Goal: Task Accomplishment & Management: Use online tool/utility

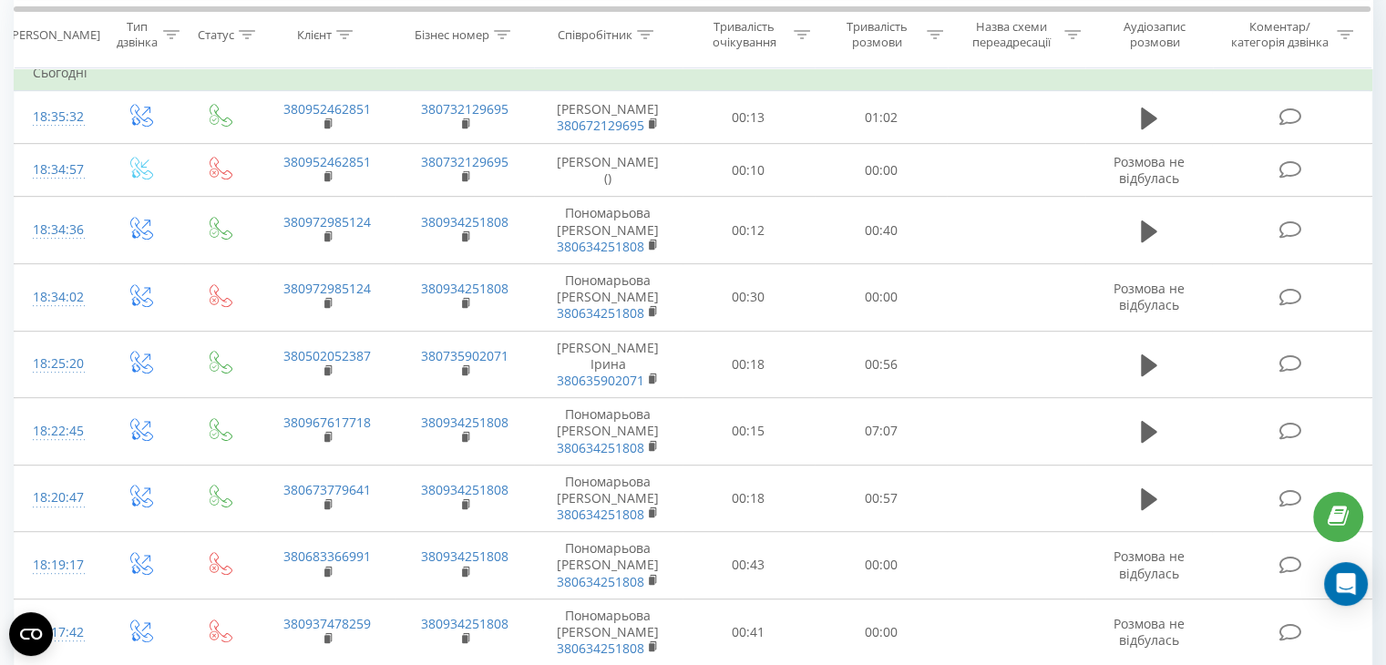
scroll to position [806, 0]
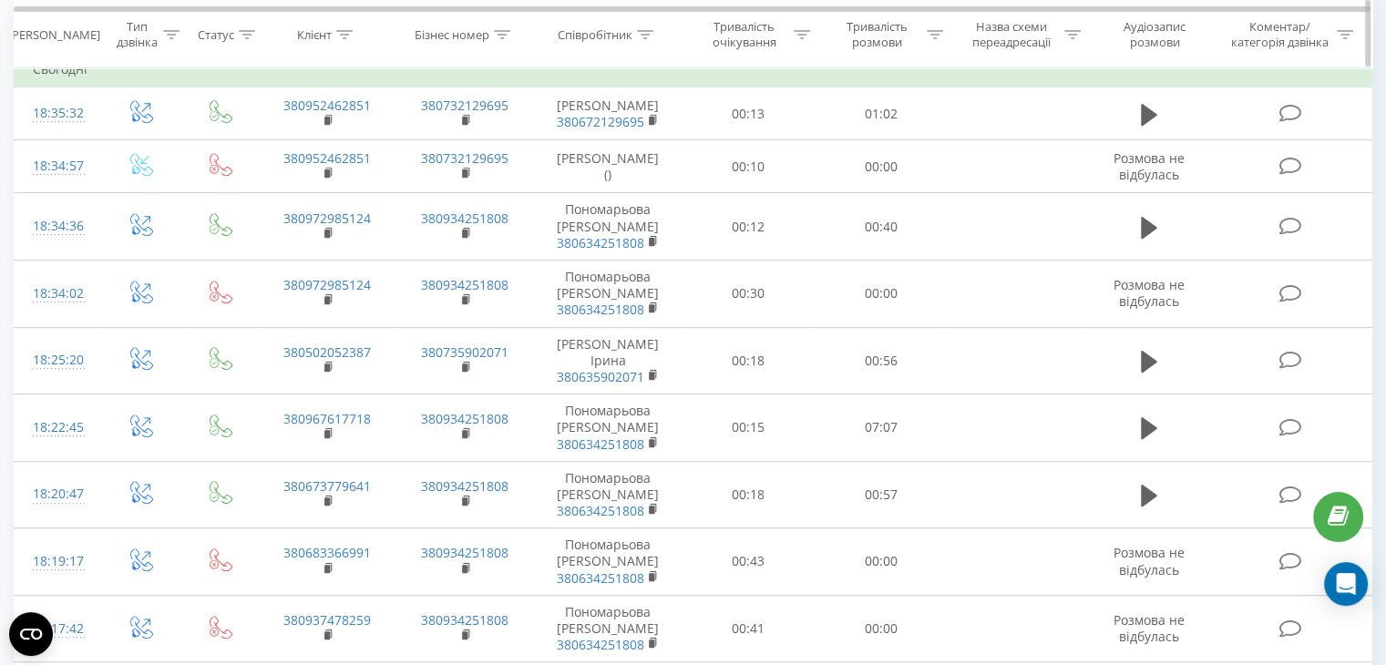
click at [613, 32] on div "Співробітник" at bounding box center [595, 33] width 75 height 15
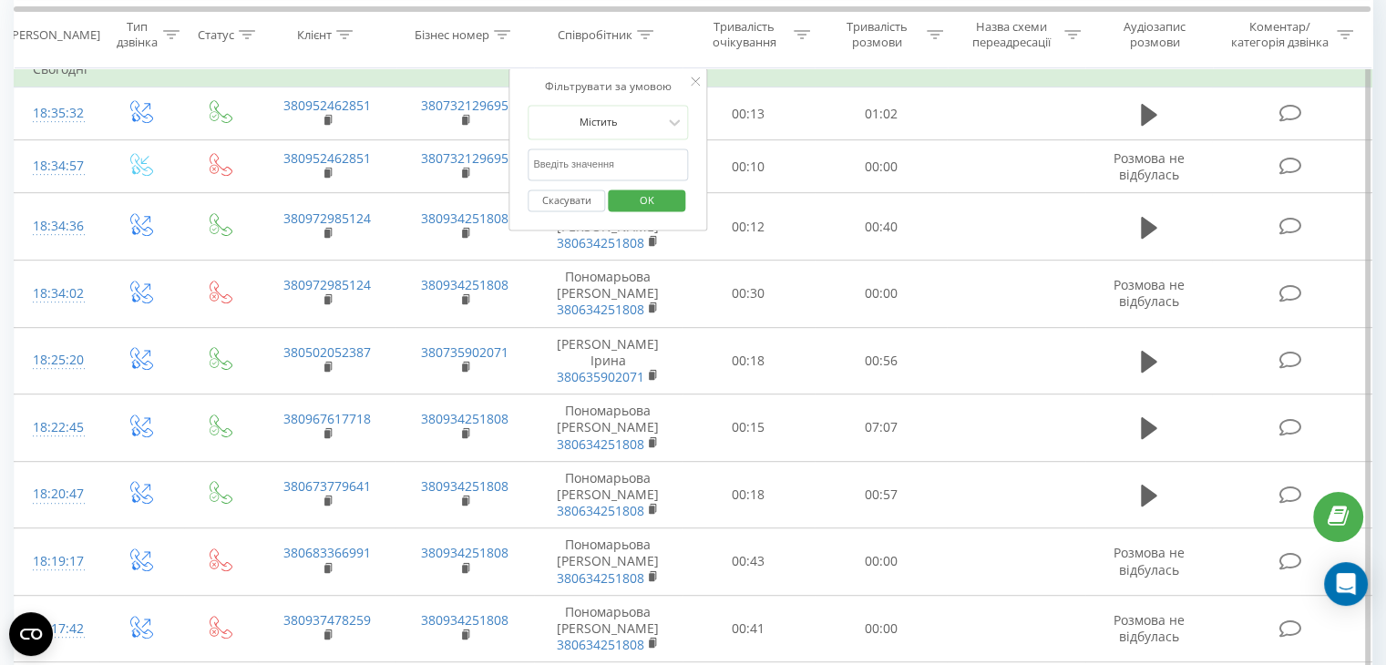
click at [601, 151] on input "text" at bounding box center [608, 165] width 160 height 32
type input "кост"
click at [646, 199] on span "OK" at bounding box center [646, 200] width 51 height 28
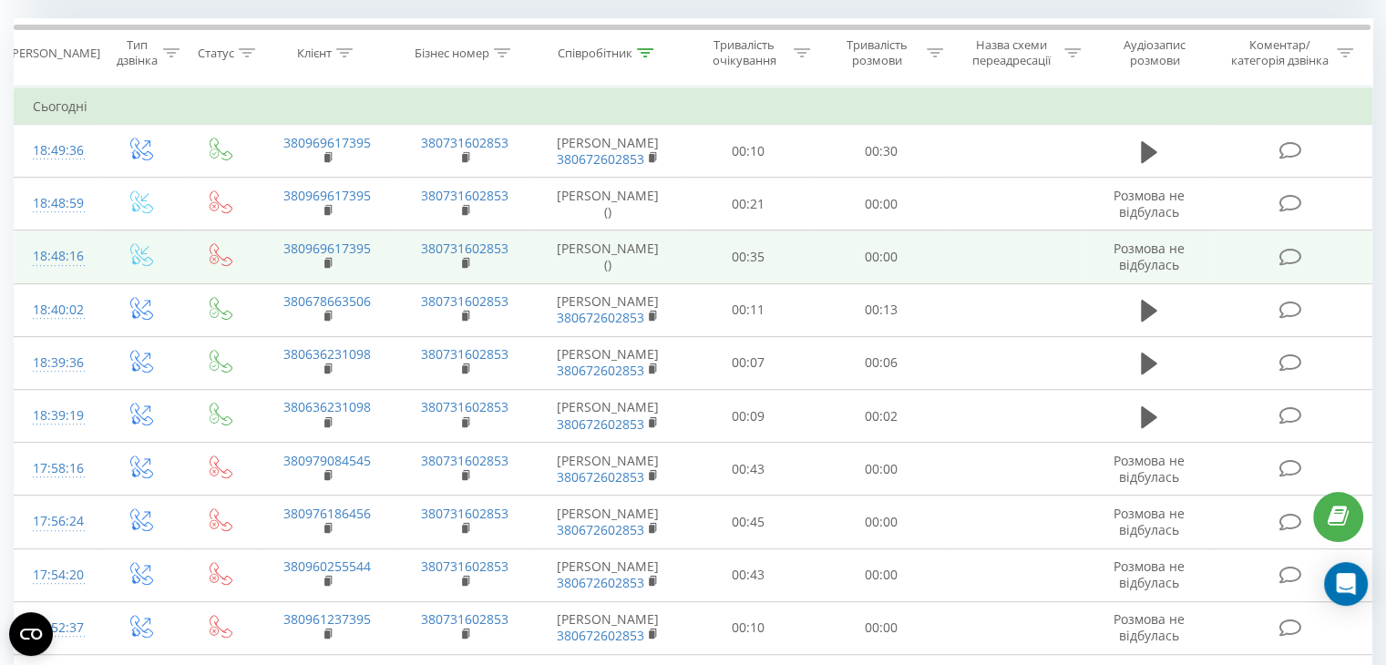
scroll to position [724, 0]
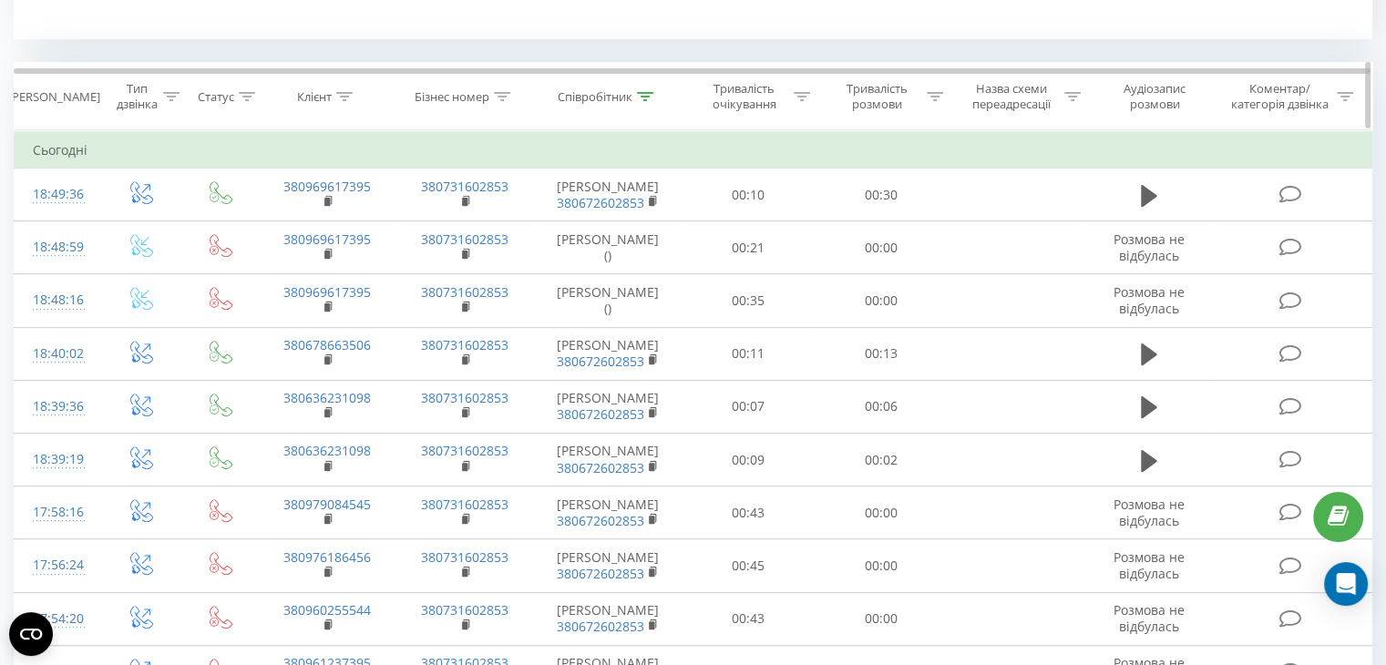
click at [613, 102] on div "Співробітник" at bounding box center [595, 96] width 75 height 15
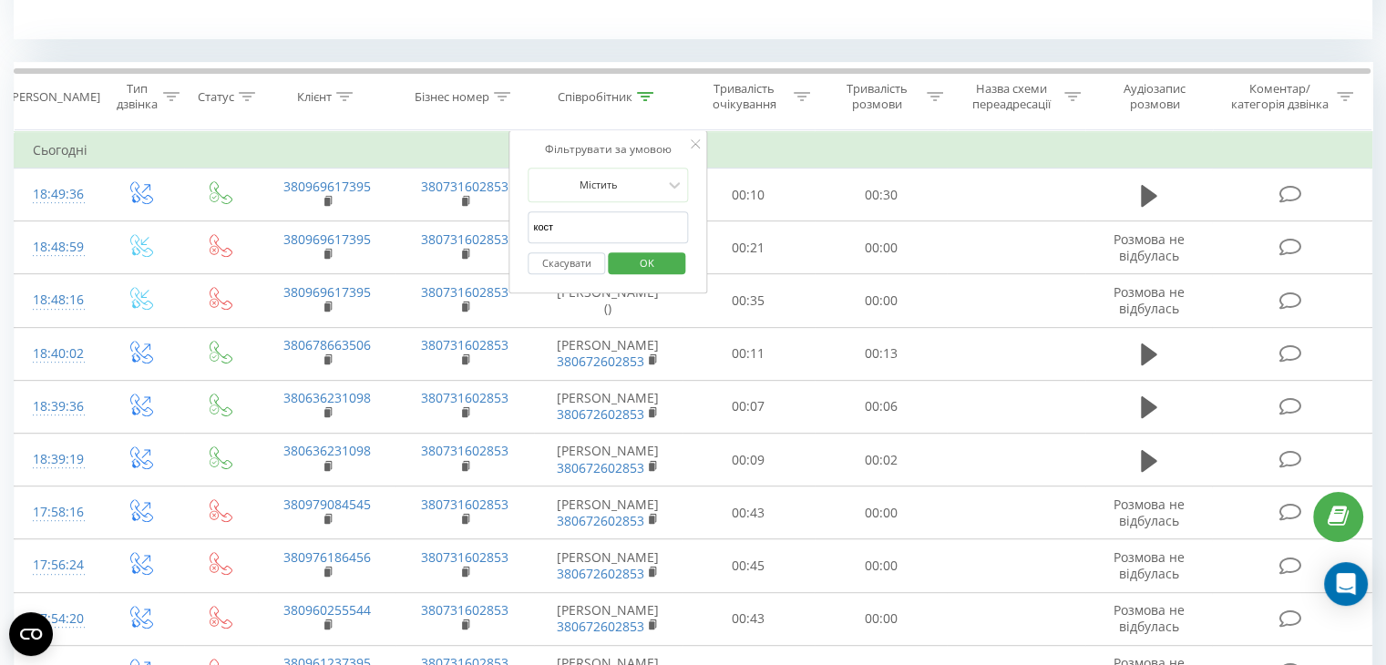
click at [629, 222] on input "кост" at bounding box center [608, 227] width 160 height 32
click at [652, 262] on span "OK" at bounding box center [646, 263] width 51 height 28
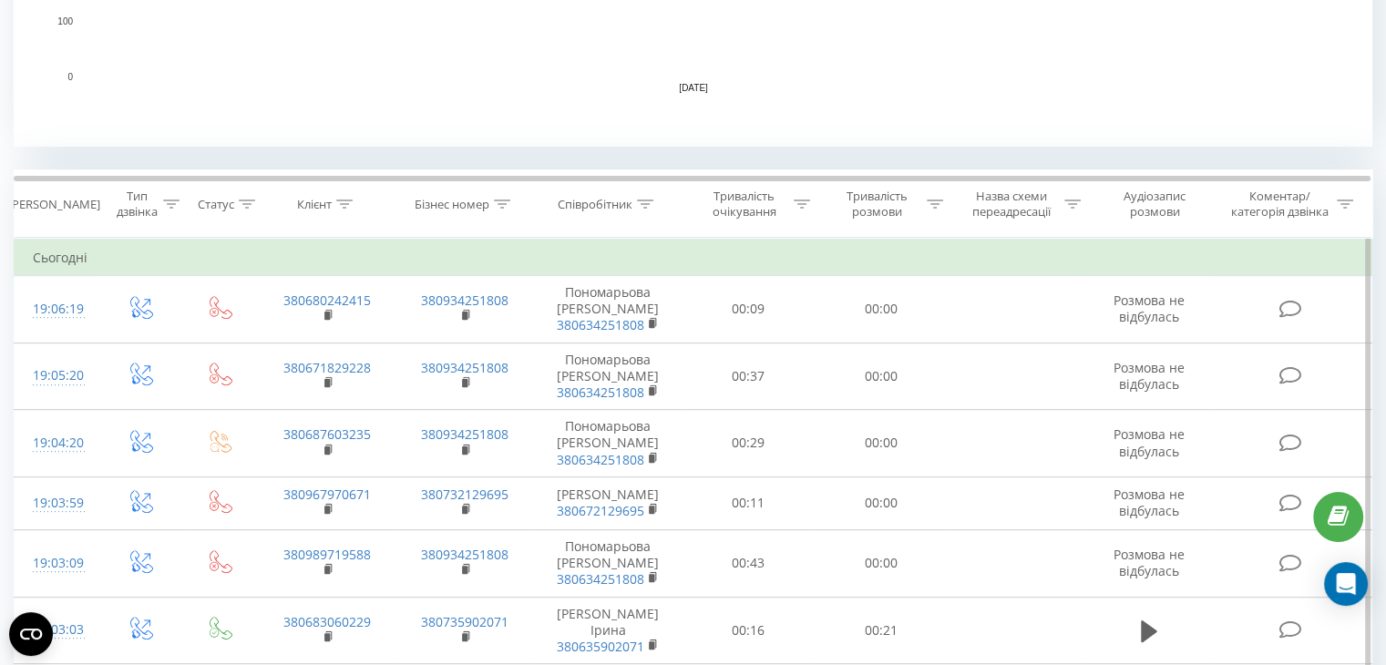
scroll to position [584, 0]
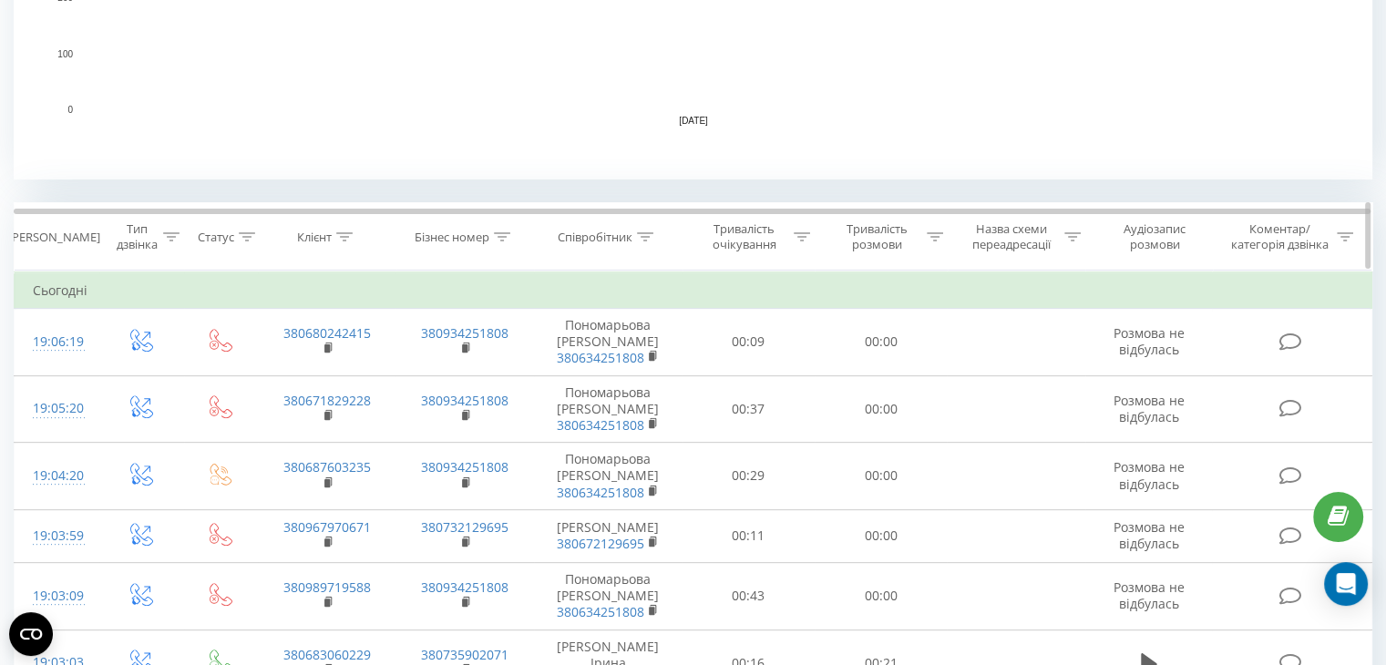
click at [628, 235] on div "Співробітник" at bounding box center [595, 237] width 75 height 15
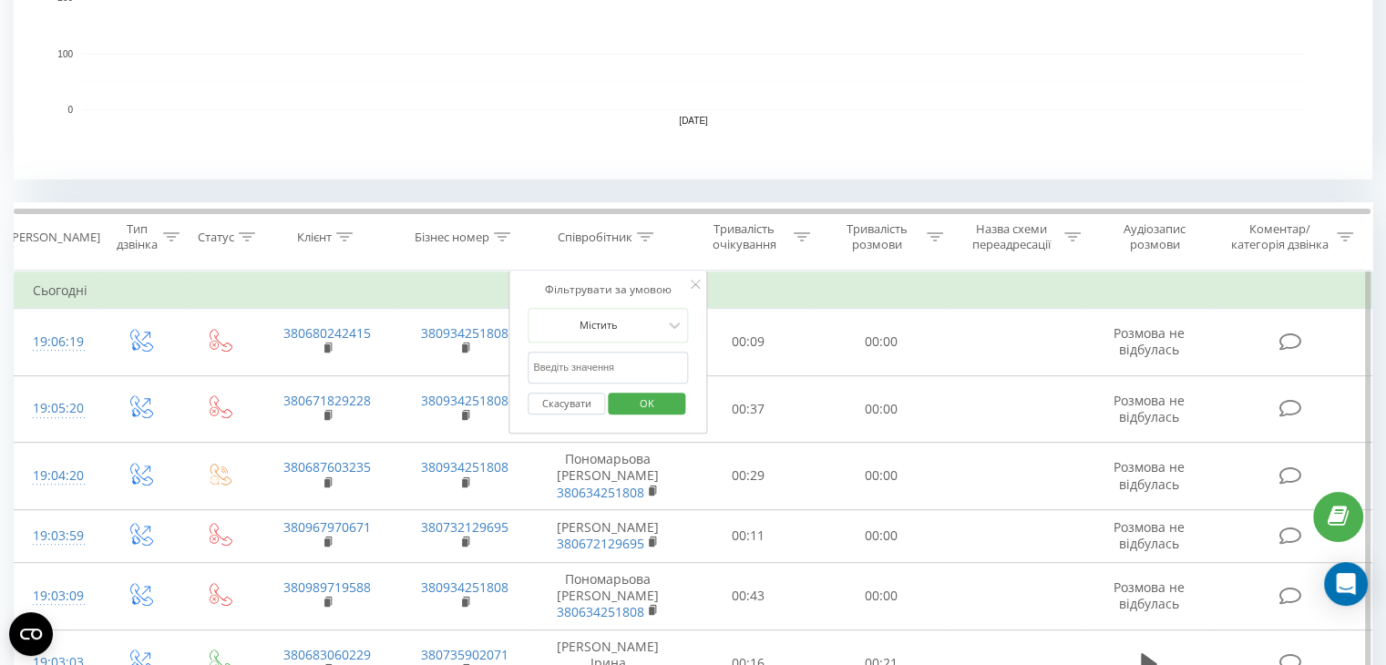
click at [608, 373] on input "text" at bounding box center [608, 368] width 160 height 32
type input "поно"
click at [641, 406] on span "OK" at bounding box center [646, 403] width 51 height 28
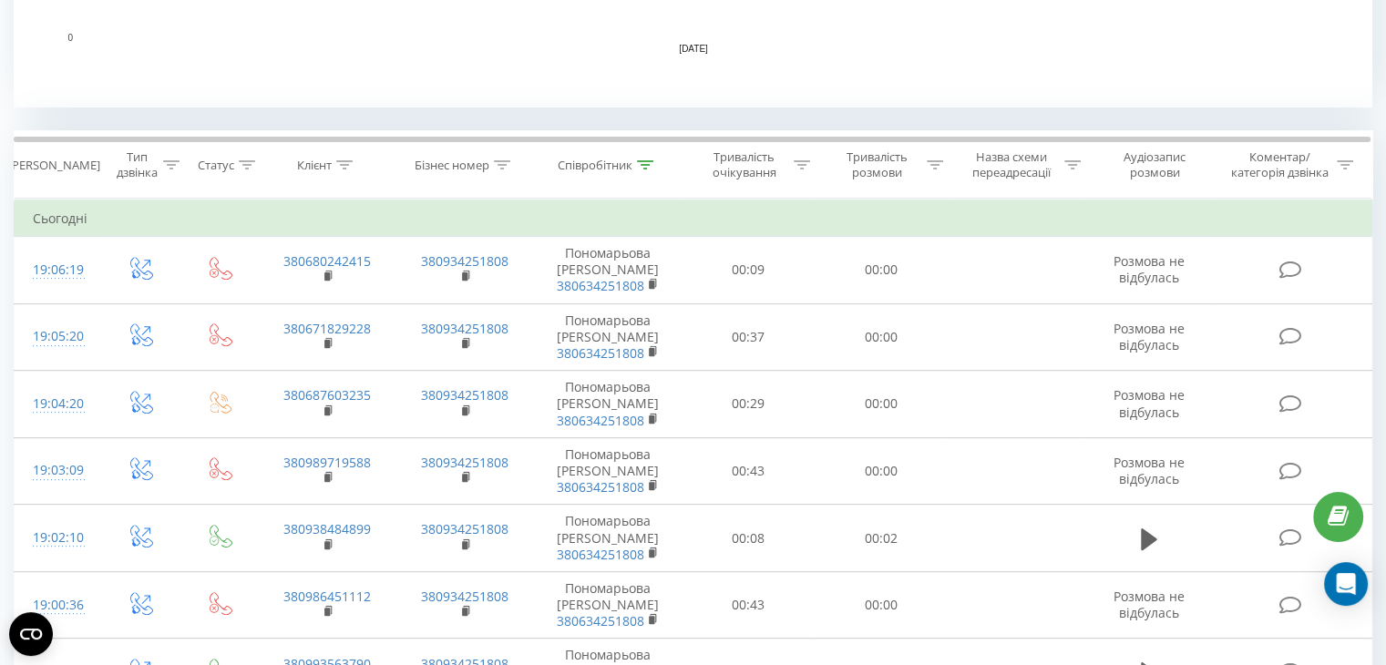
scroll to position [656, 0]
click at [620, 169] on div "Співробітник" at bounding box center [595, 165] width 75 height 15
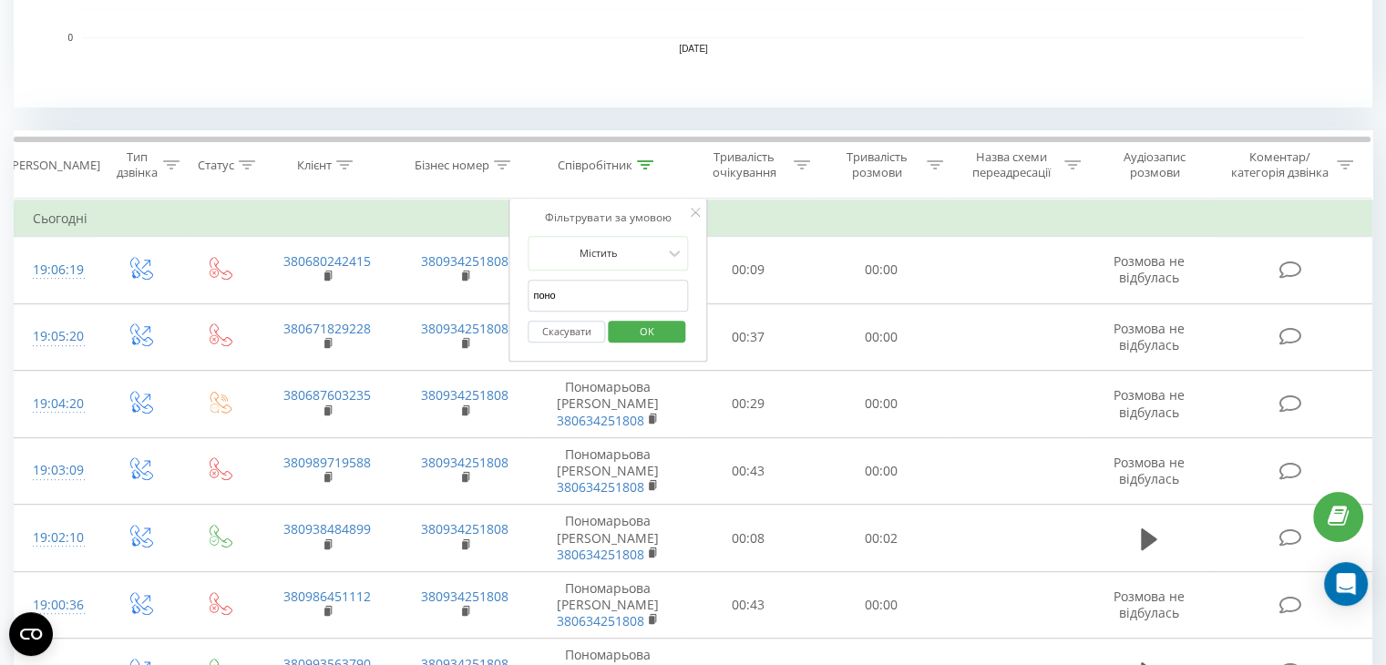
click at [610, 289] on input "поно" at bounding box center [608, 296] width 160 height 32
click at [643, 339] on span "OK" at bounding box center [646, 331] width 51 height 28
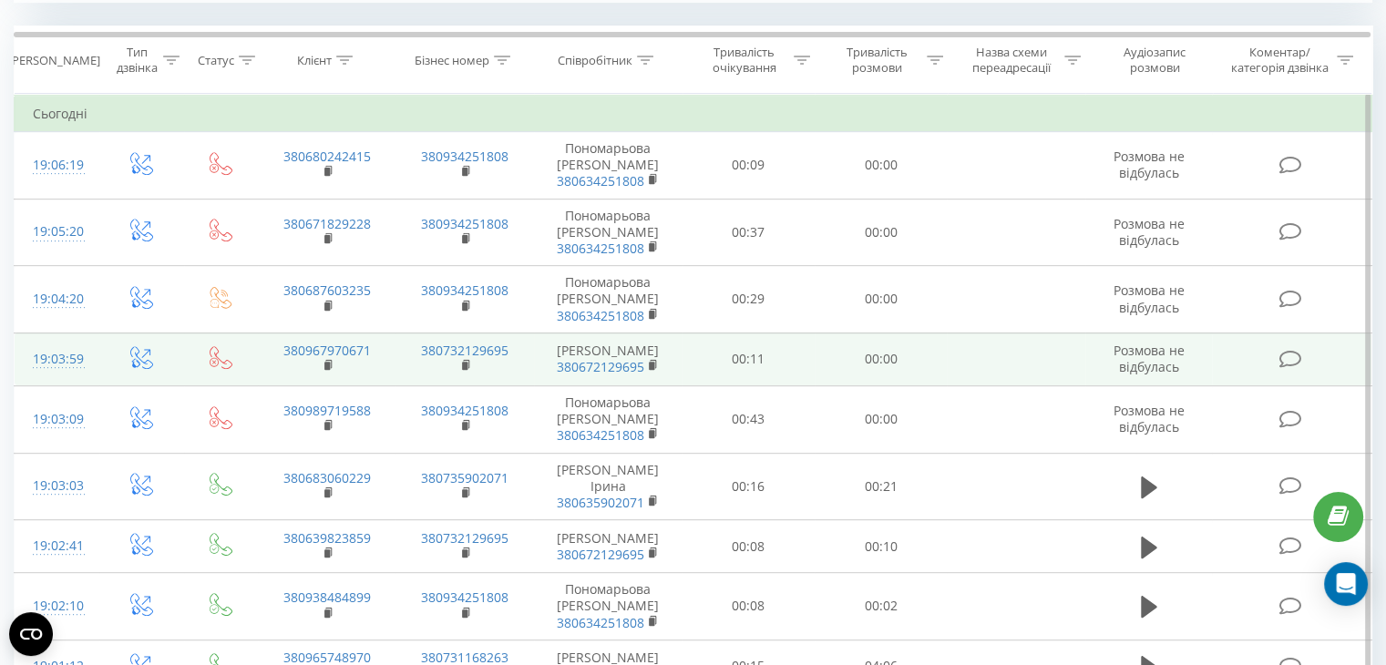
scroll to position [762, 0]
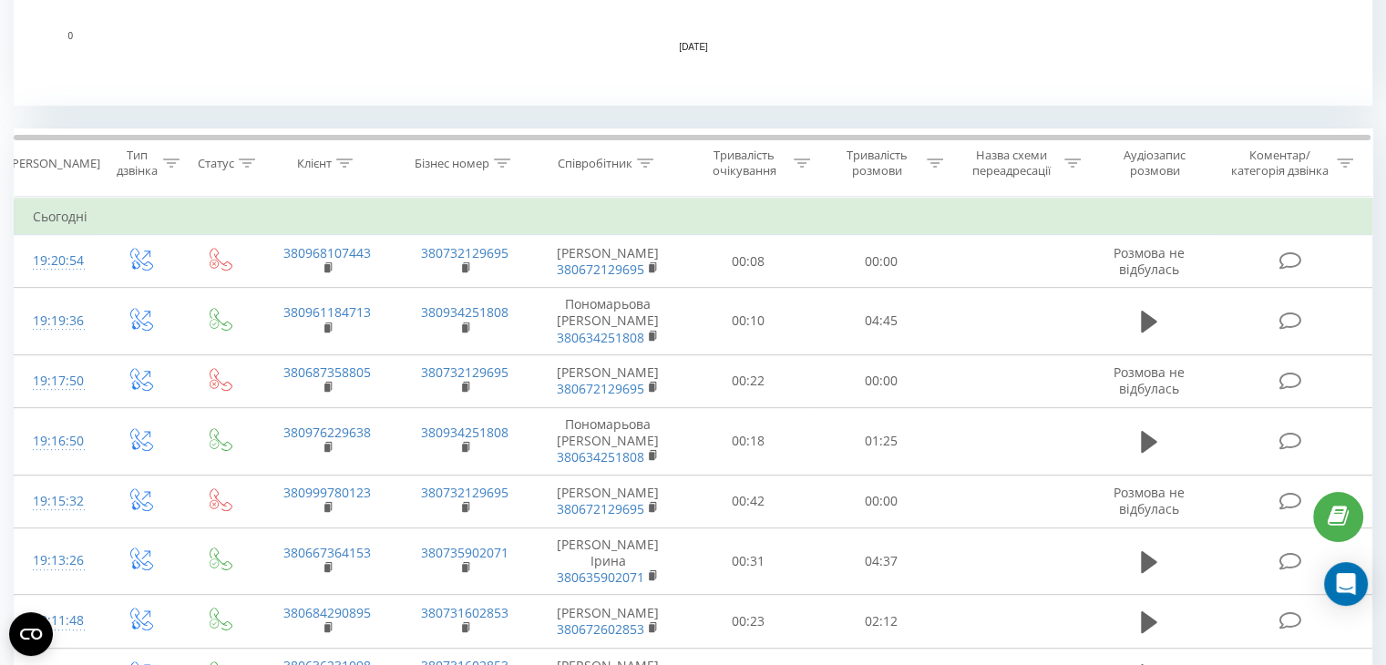
scroll to position [656, 0]
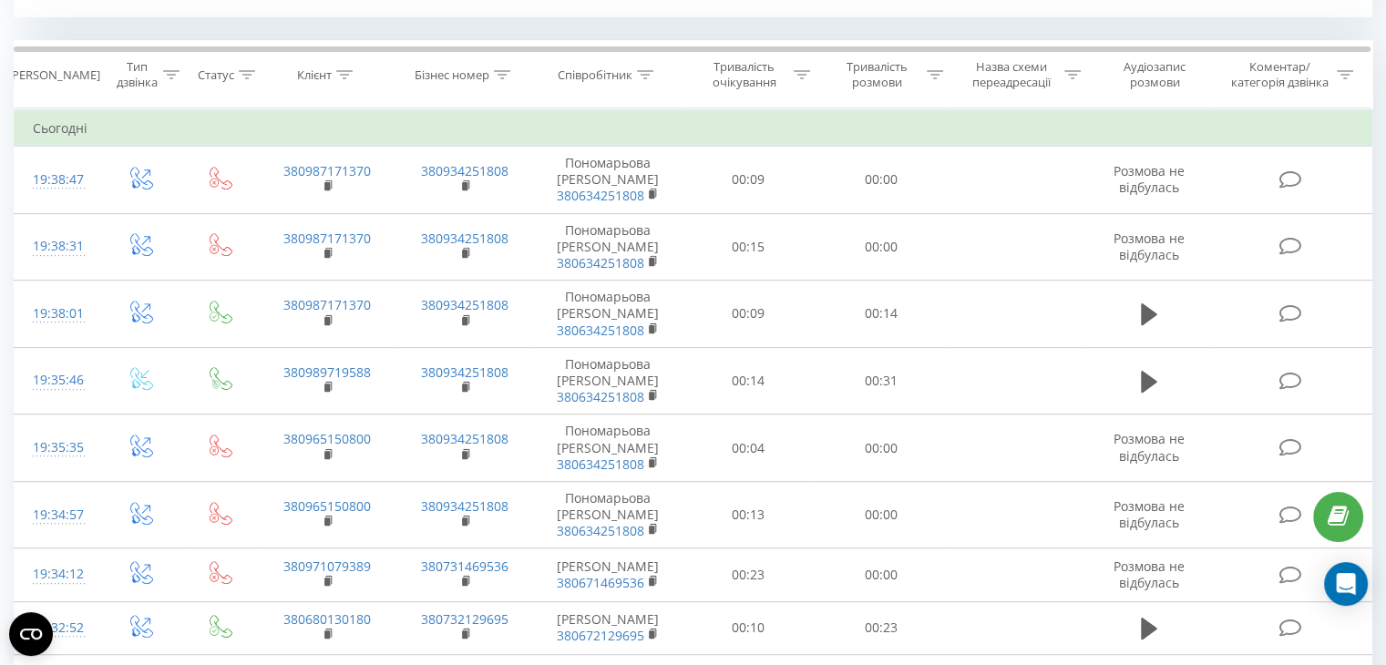
scroll to position [745, 0]
click at [621, 77] on div "Співробітник" at bounding box center [595, 75] width 75 height 15
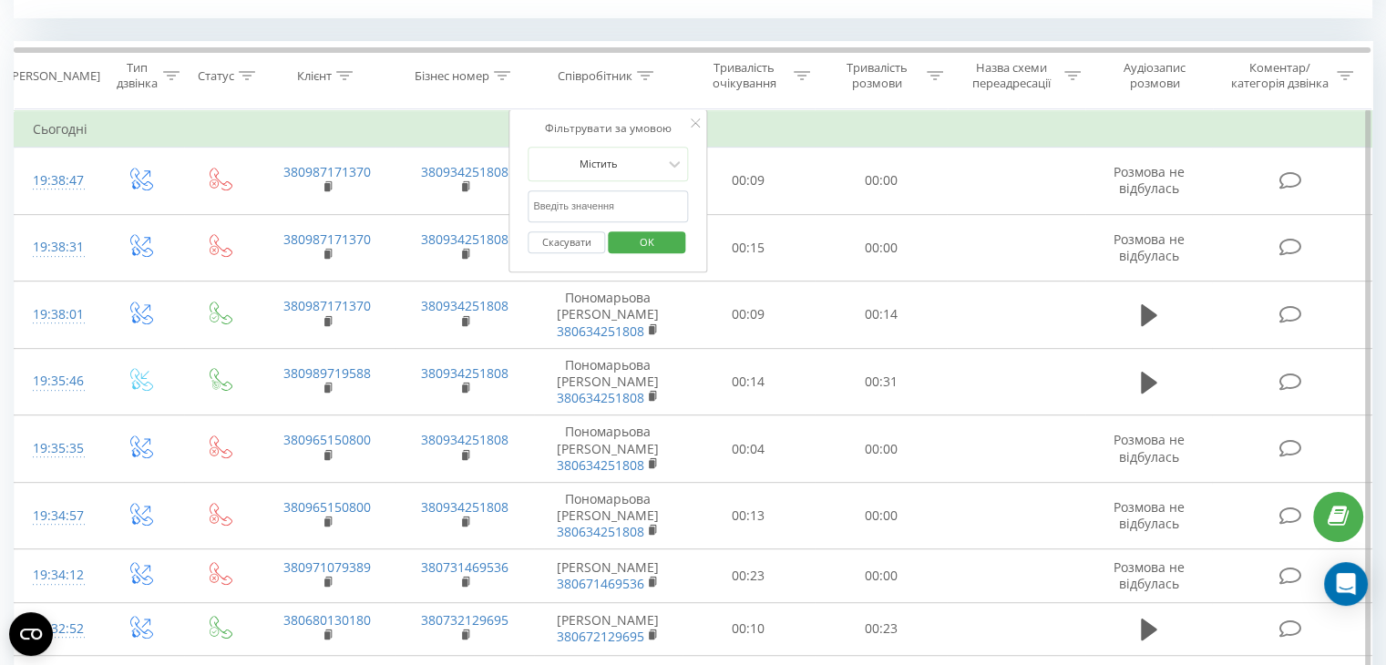
click at [594, 204] on input "text" at bounding box center [608, 206] width 160 height 32
type input "поно"
click at [641, 241] on span "OK" at bounding box center [646, 242] width 51 height 28
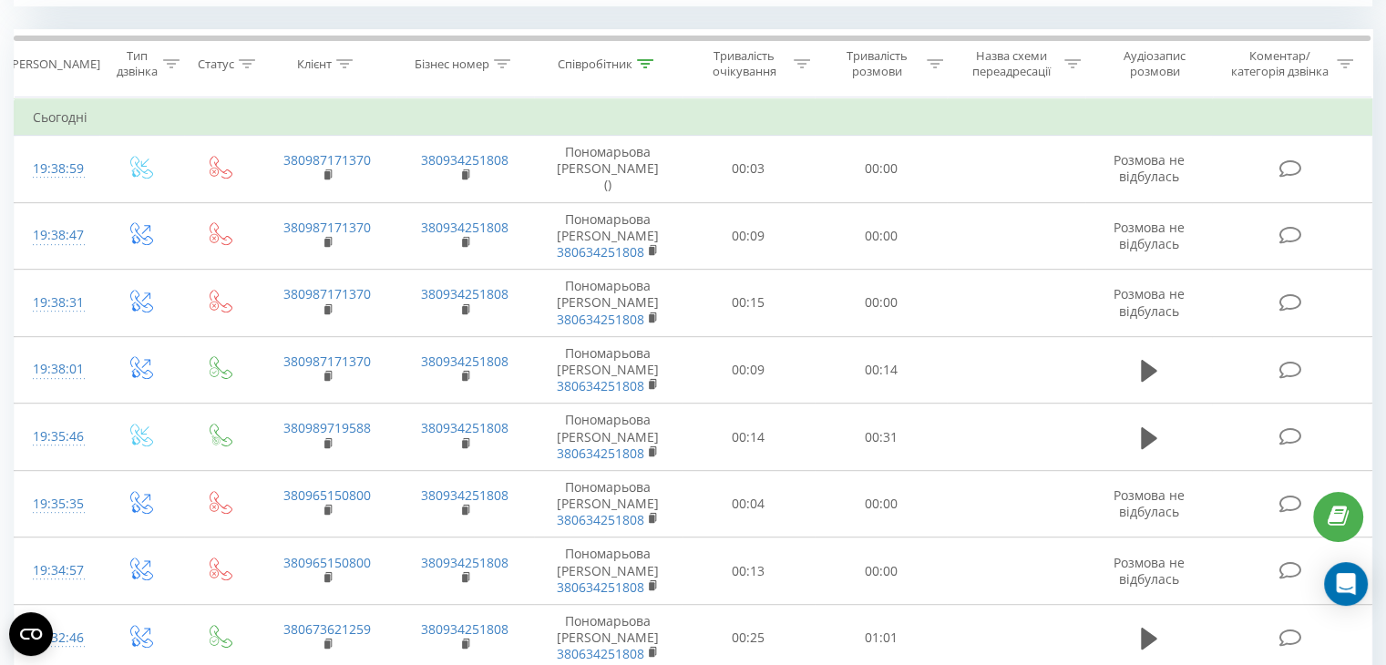
scroll to position [758, 0]
click at [646, 68] on div at bounding box center [645, 63] width 16 height 15
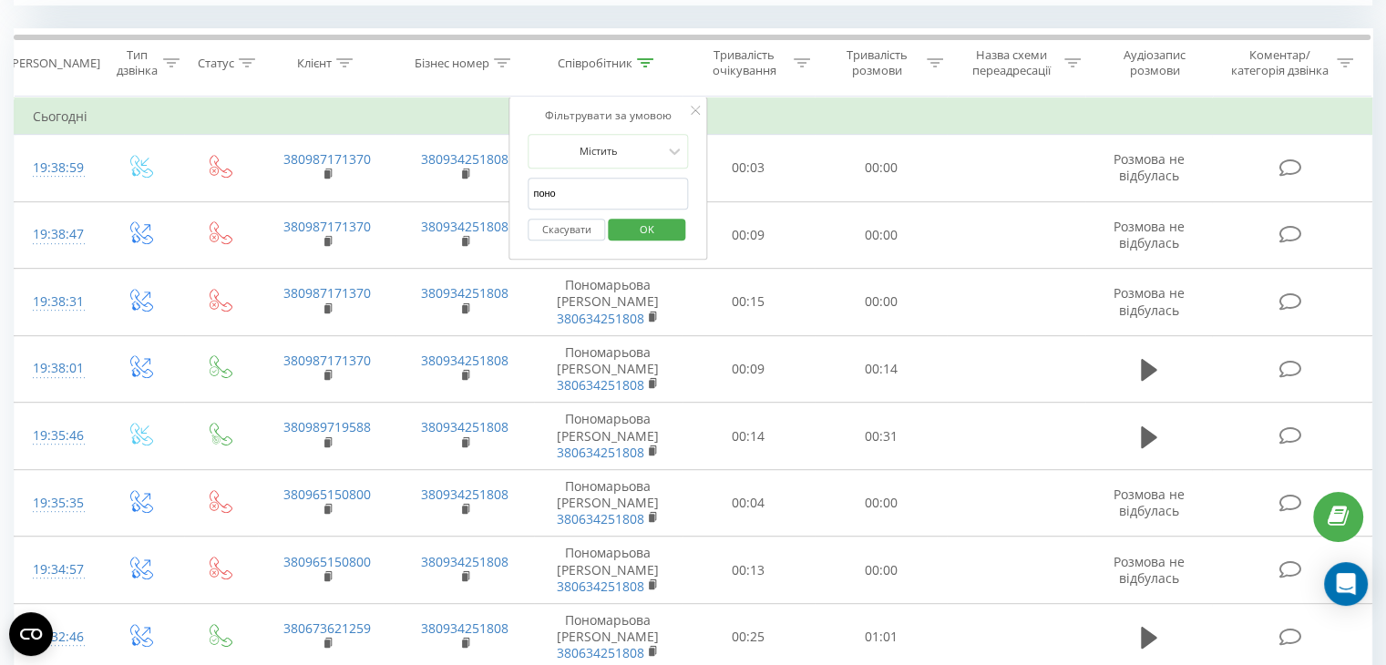
click at [601, 183] on input "поно" at bounding box center [608, 194] width 160 height 32
type input "кост"
click at [651, 223] on span "OK" at bounding box center [646, 229] width 51 height 28
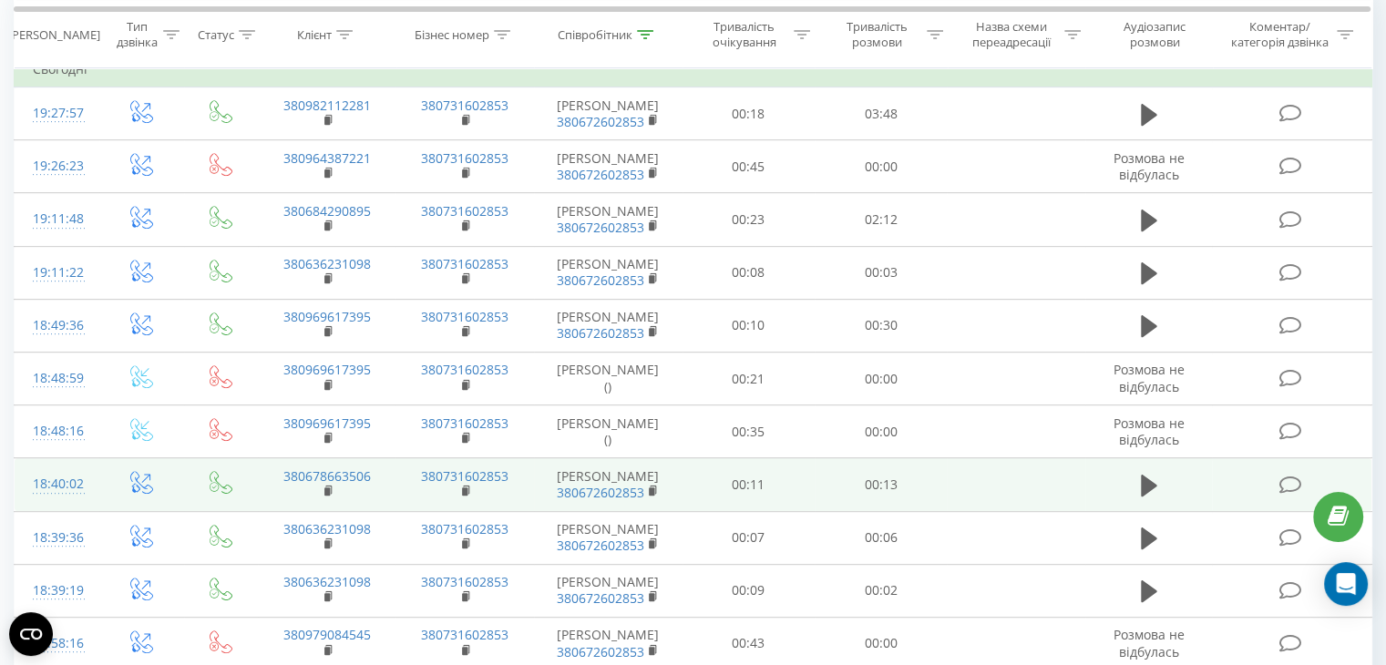
scroll to position [807, 0]
